Goal: Task Accomplishment & Management: Manage account settings

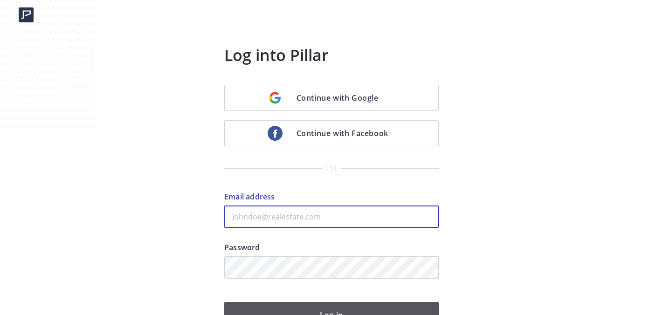
type input "peggy@christiesrealestatenorcal.com"
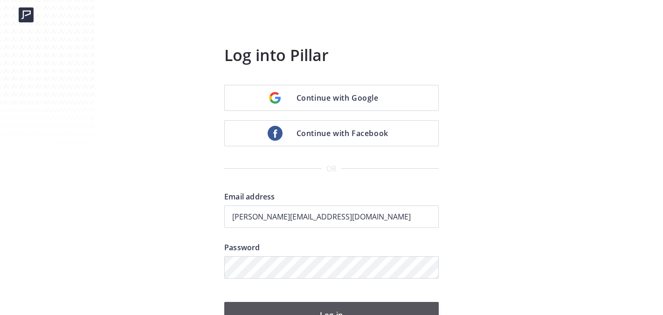
click at [316, 309] on button "Log in" at bounding box center [331, 315] width 215 height 26
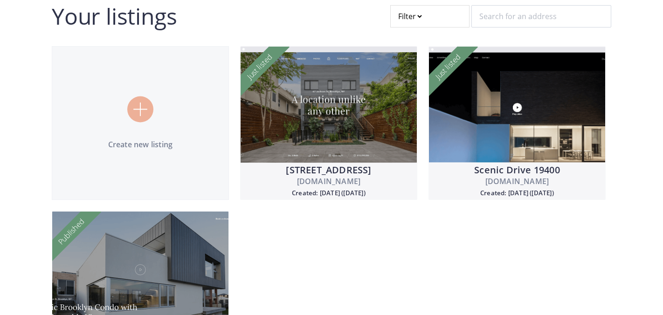
scroll to position [113, 0]
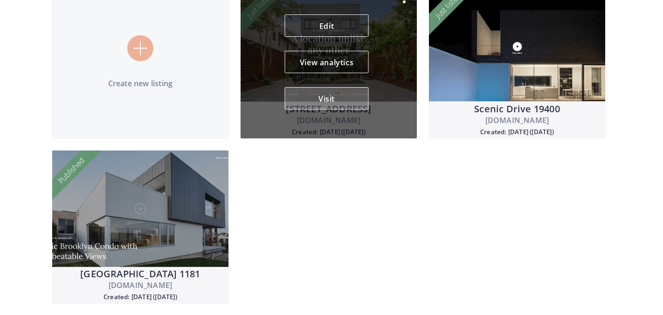
click at [327, 94] on button "Visit" at bounding box center [327, 98] width 84 height 22
